Goal: Communication & Community: Answer question/provide support

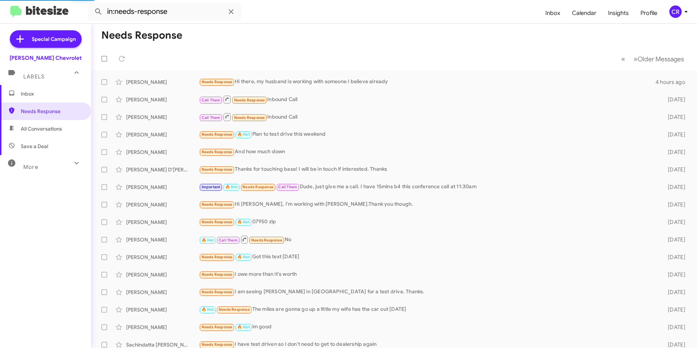
click at [38, 121] on span "All Conversations" at bounding box center [45, 128] width 91 height 17
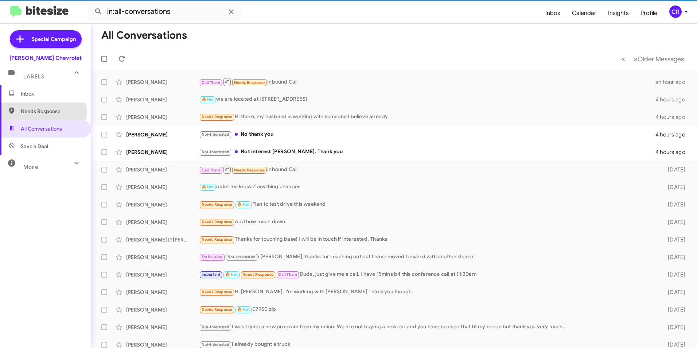
click at [40, 112] on span "Needs Response" at bounding box center [52, 110] width 62 height 7
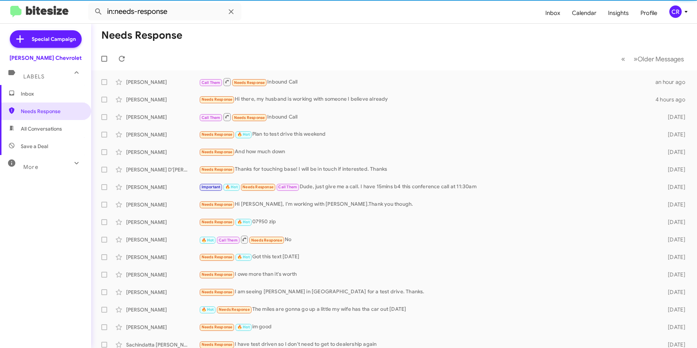
click at [51, 127] on span "All Conversations" at bounding box center [41, 128] width 41 height 7
type input "in:all-conversations"
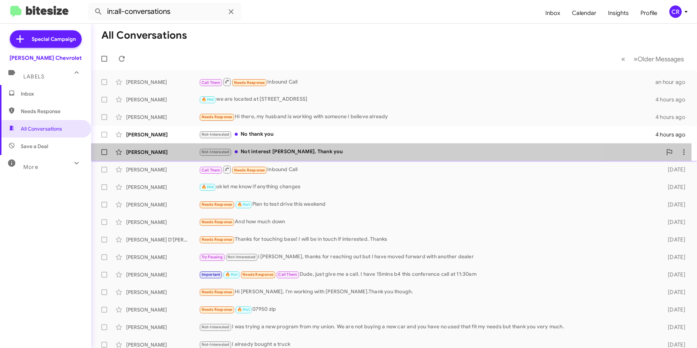
click at [277, 152] on div "Not-Interested Not interest [PERSON_NAME]. Thank you" at bounding box center [430, 152] width 463 height 8
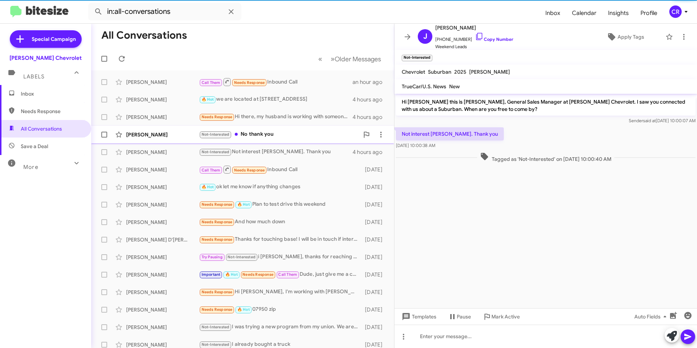
click at [276, 137] on div "Not-Interested No thank you" at bounding box center [279, 134] width 160 height 8
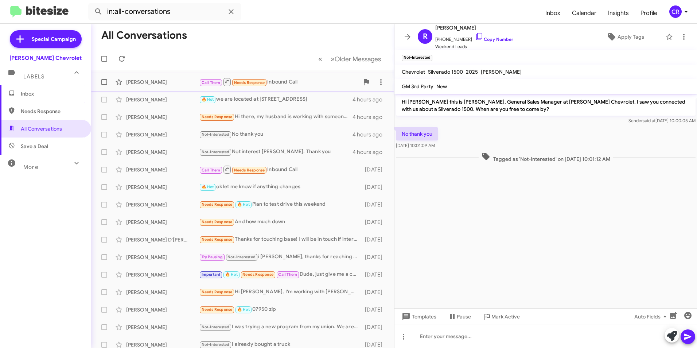
click at [296, 81] on div "Call Them Needs Response Inbound Call" at bounding box center [279, 81] width 160 height 9
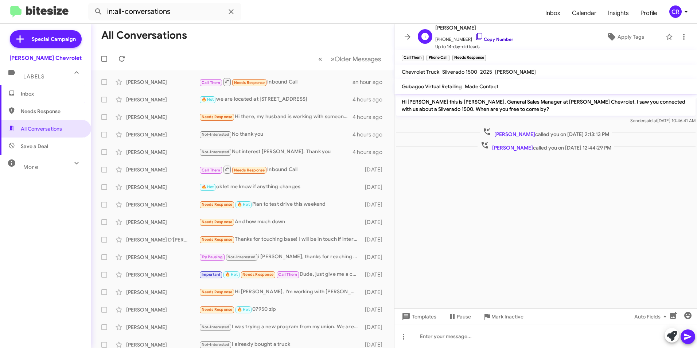
click at [494, 40] on link "Copy Number" at bounding box center [494, 38] width 38 height 5
